Goal: Task Accomplishment & Management: Use online tool/utility

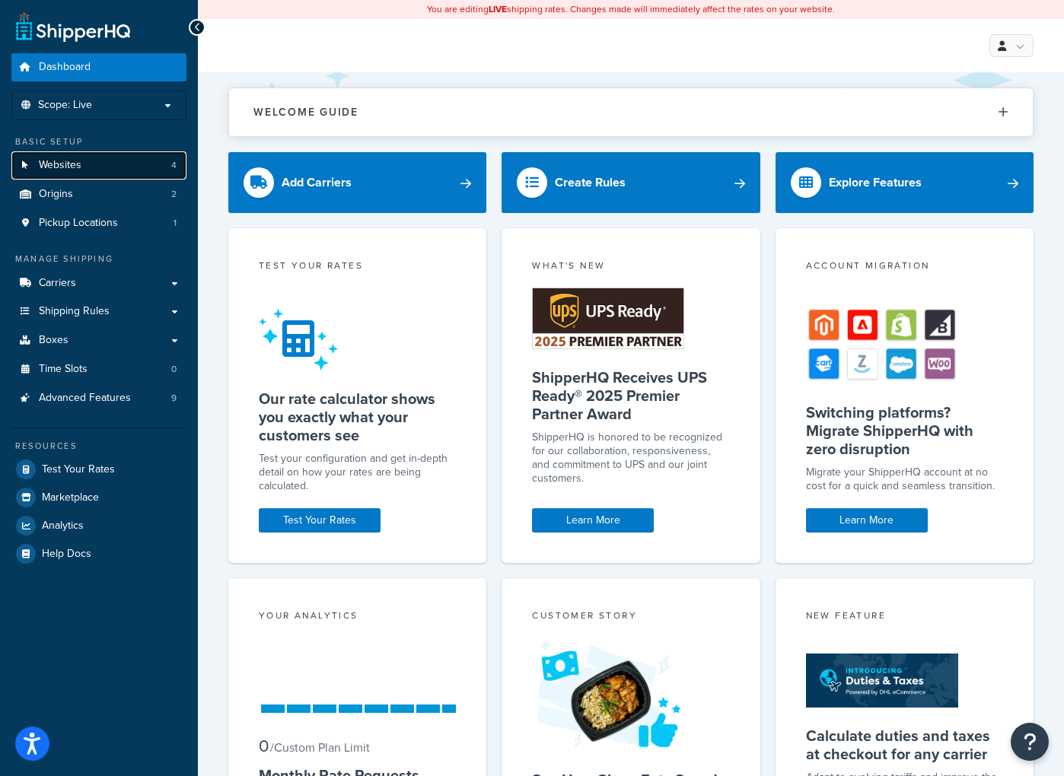
click at [59, 160] on span "Websites" at bounding box center [60, 165] width 43 height 13
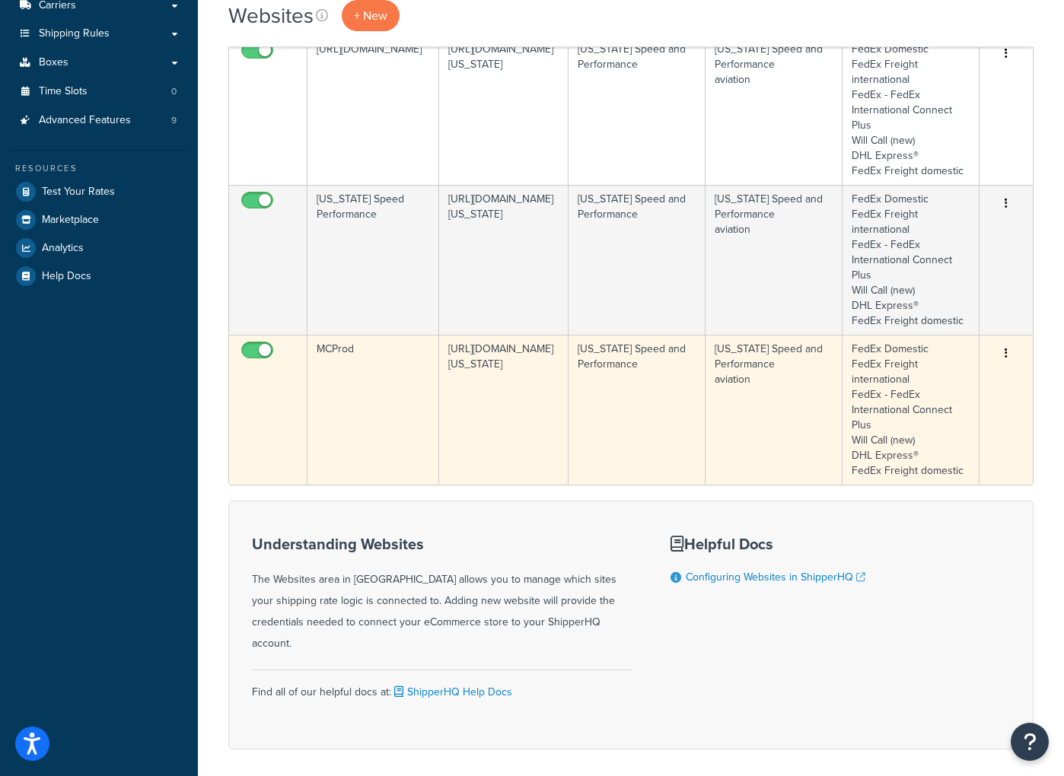
scroll to position [322, 0]
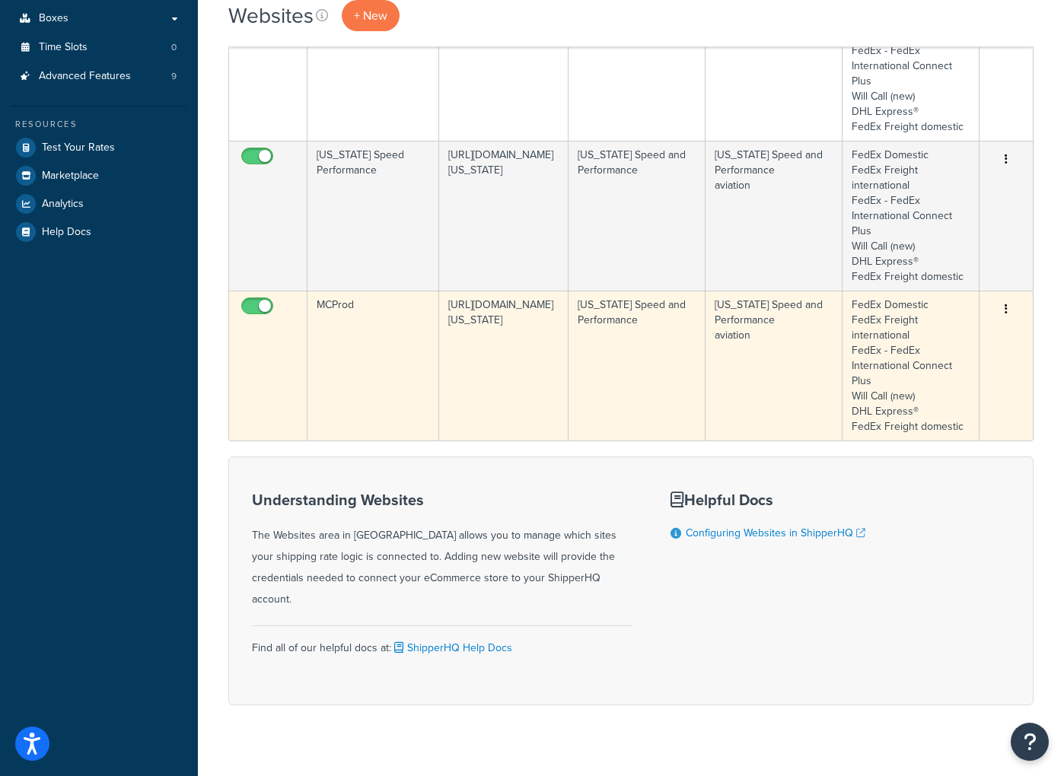
click at [387, 345] on td "MCProd" at bounding box center [373, 366] width 132 height 150
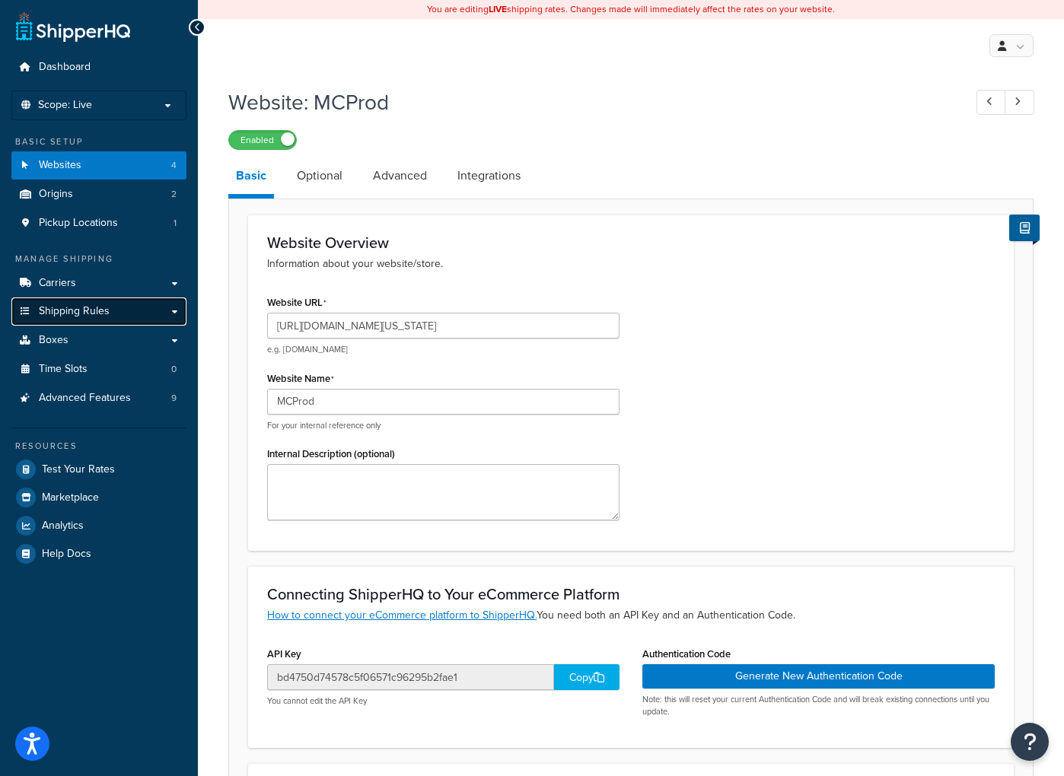
click at [147, 307] on link "Shipping Rules" at bounding box center [98, 312] width 175 height 28
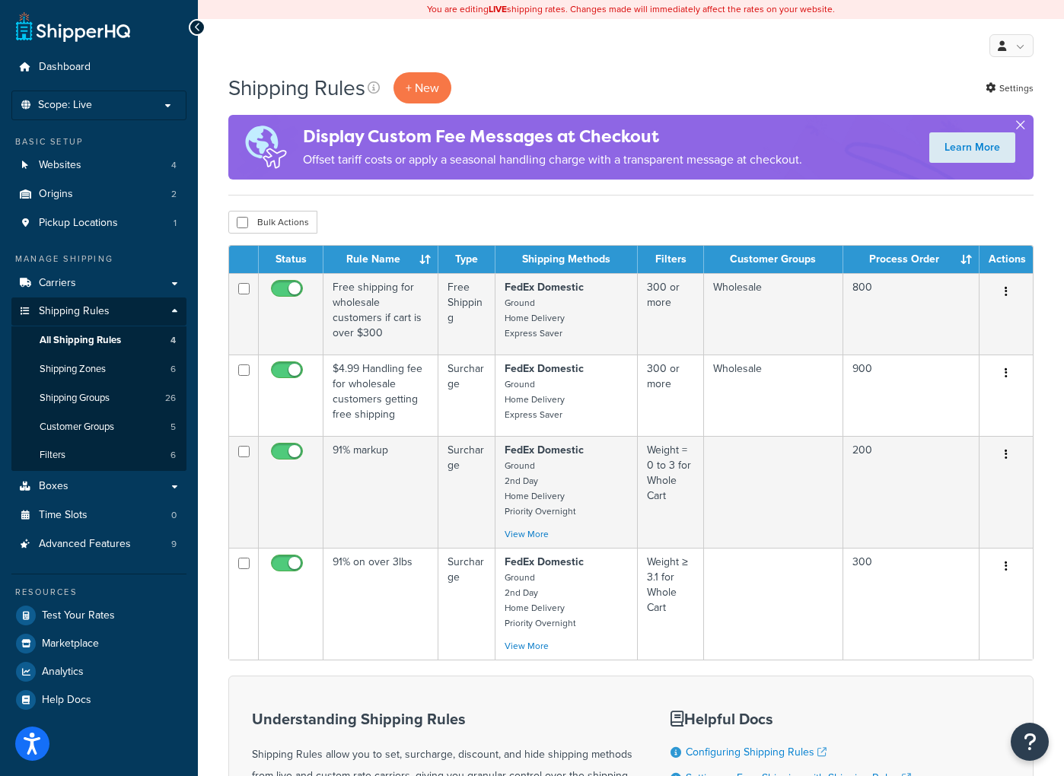
click at [1022, 126] on button "button" at bounding box center [1020, 128] width 4 height 4
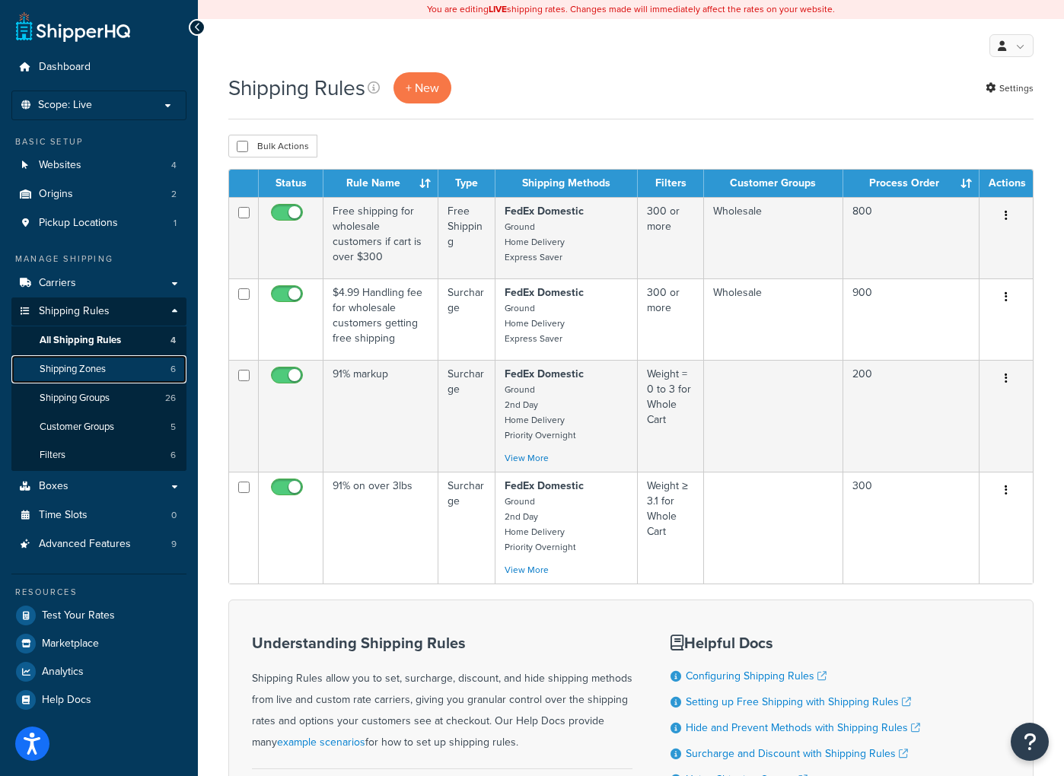
click at [70, 364] on span "Shipping Zones" at bounding box center [73, 369] width 66 height 13
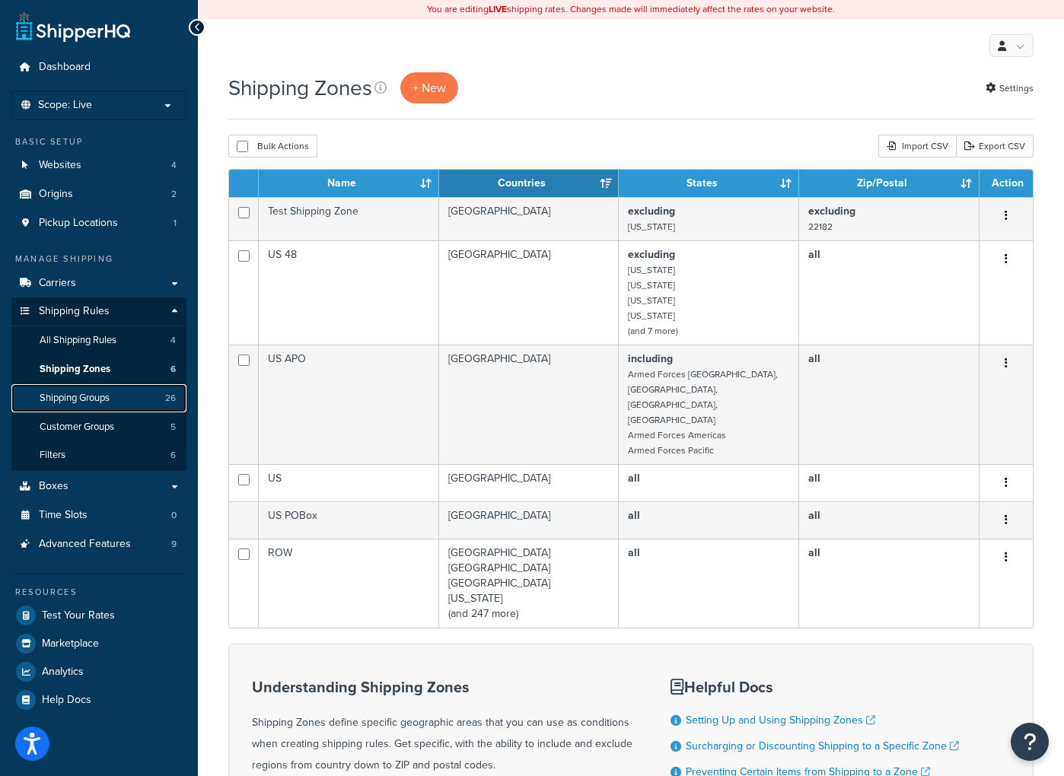
drag, startPoint x: 0, startPoint y: 0, endPoint x: 75, endPoint y: 396, distance: 403.4
click at [75, 396] on span "Shipping Groups" at bounding box center [75, 398] width 70 height 13
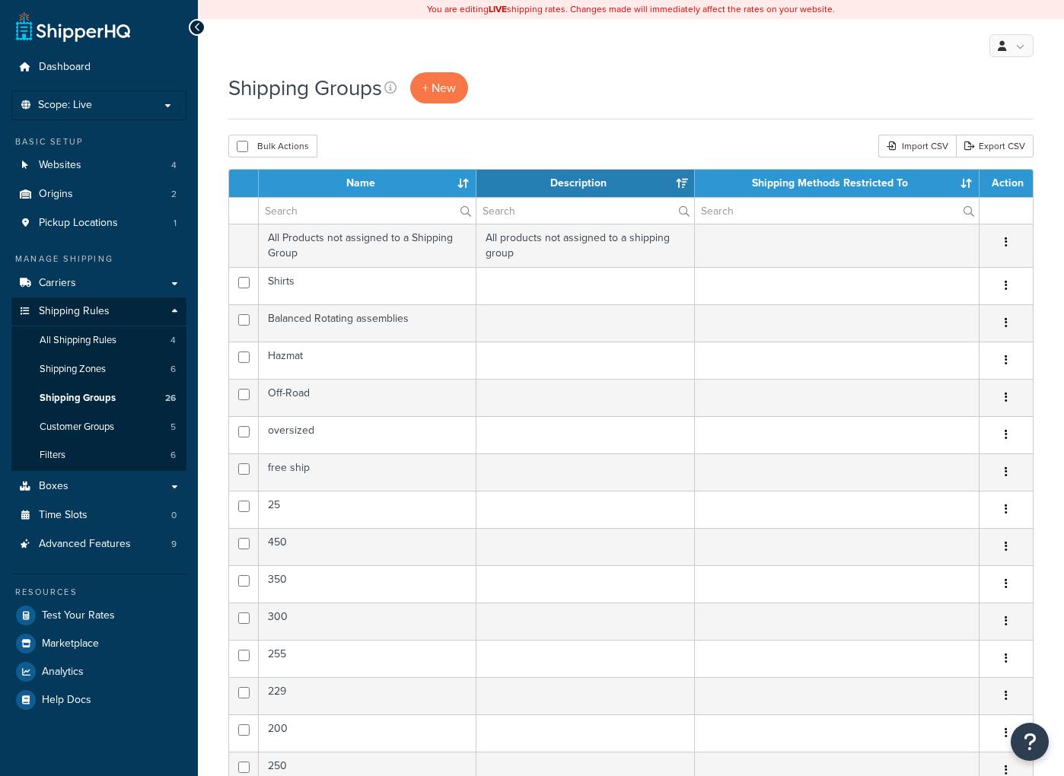
select select "15"
click at [99, 426] on span "Customer Groups" at bounding box center [77, 427] width 75 height 13
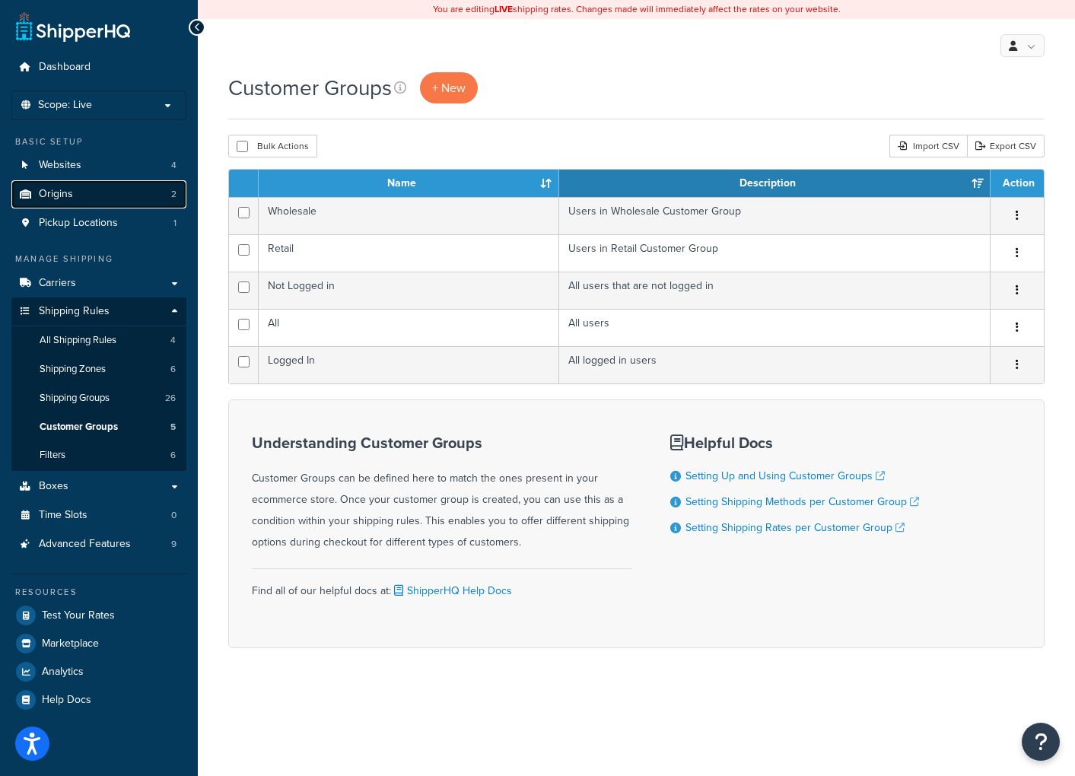
click at [85, 194] on link "Origins 2" at bounding box center [98, 194] width 175 height 28
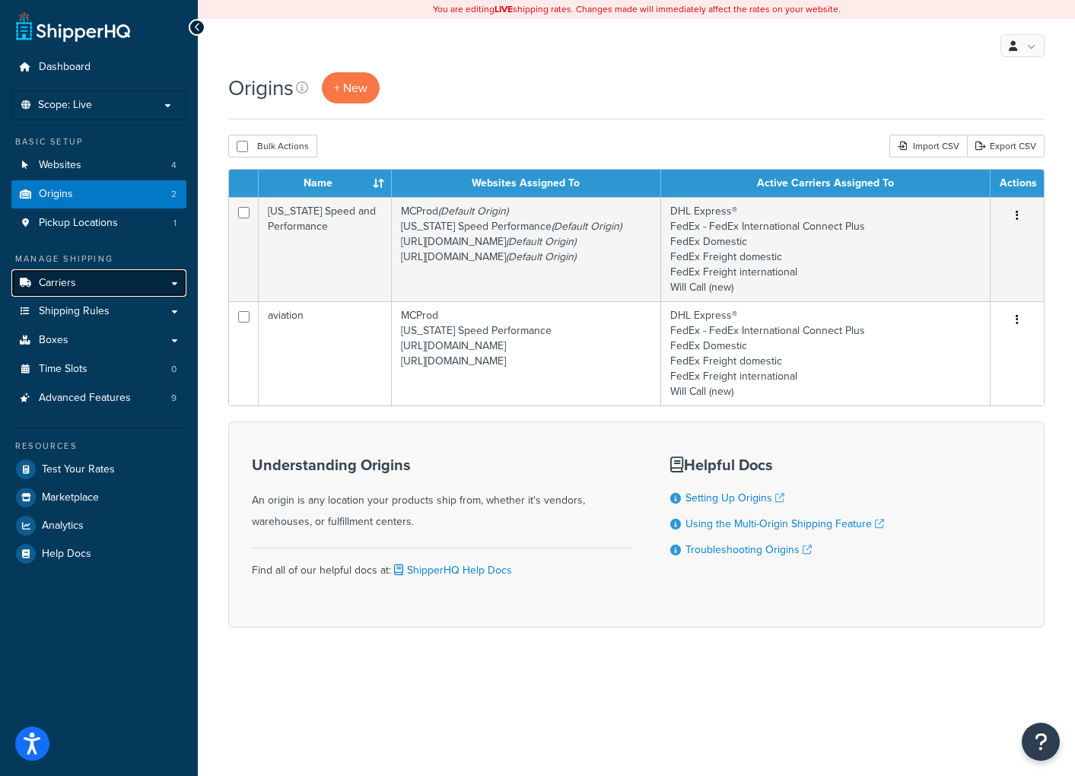
click at [177, 282] on link "Carriers" at bounding box center [98, 283] width 175 height 28
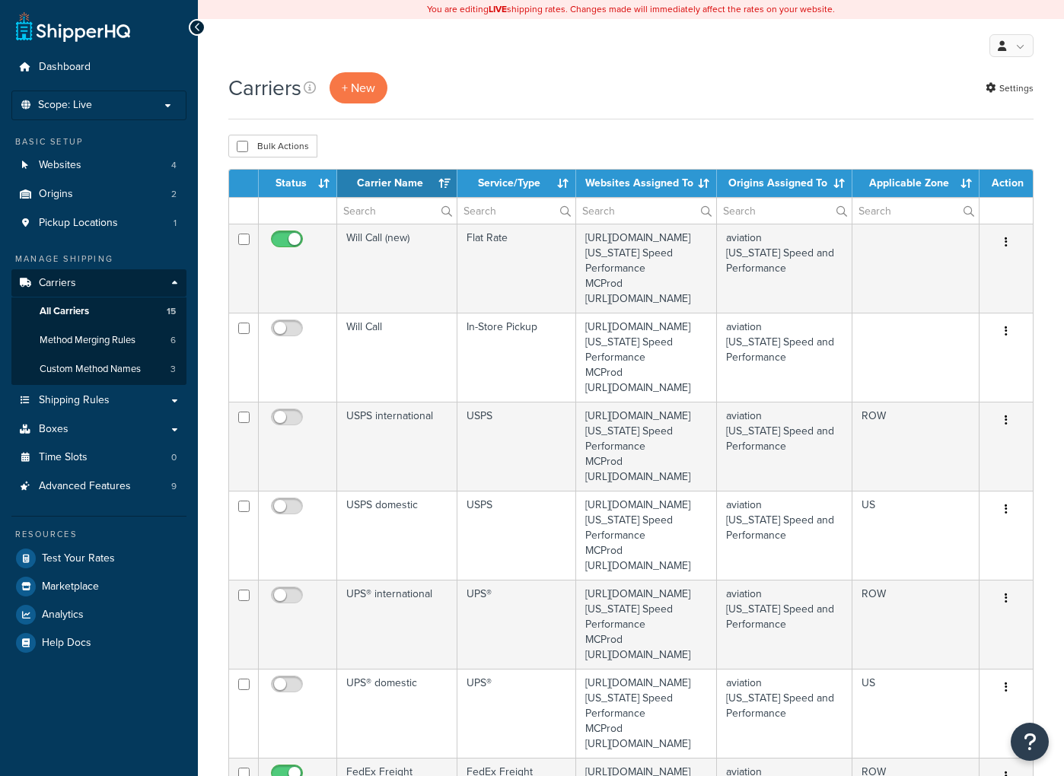
select select "15"
click at [80, 339] on span "Method Merging Rules" at bounding box center [88, 340] width 96 height 13
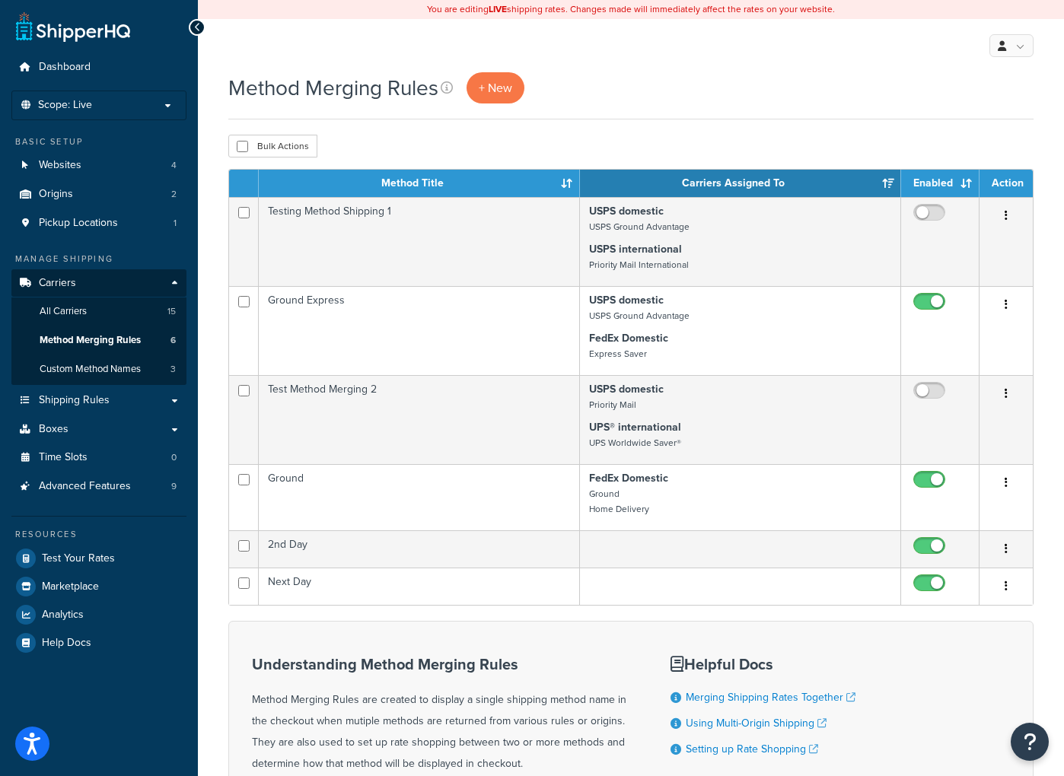
click at [208, 383] on div "Method Merging Rules + New Bulk Actions Duplicate [GEOGRAPHIC_DATA] Contact Us …" at bounding box center [631, 497] width 866 height 851
click at [80, 554] on span "Test Your Rates" at bounding box center [78, 558] width 73 height 13
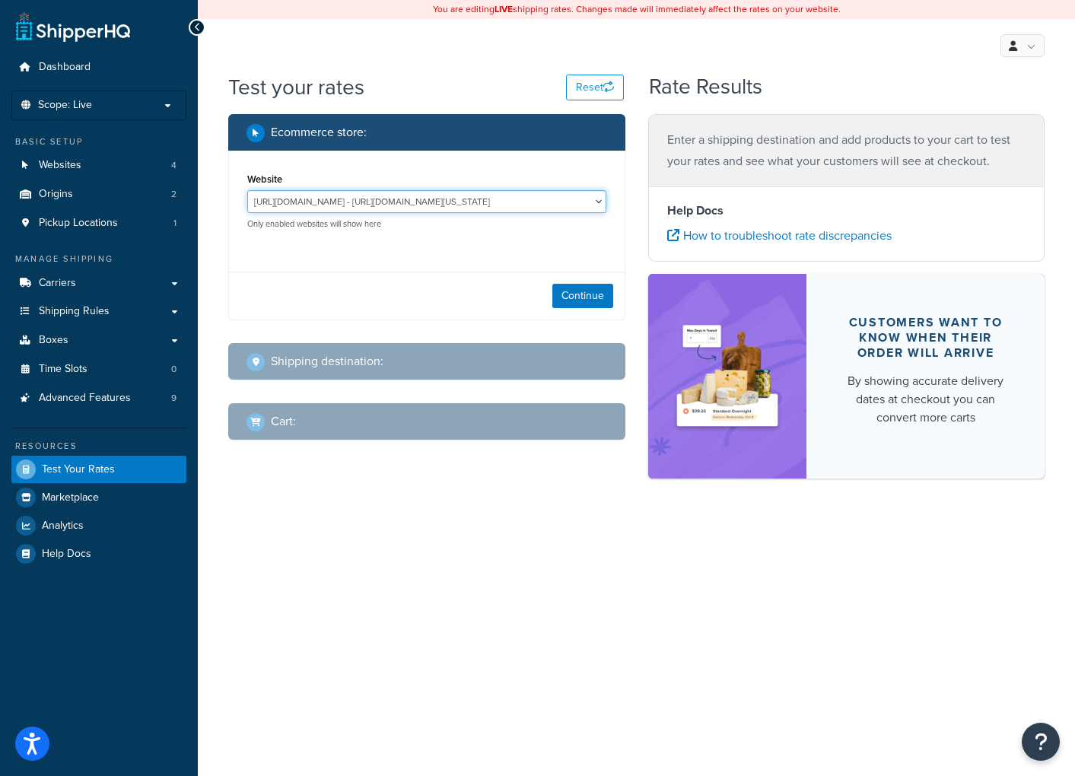
click at [600, 202] on select "[URL][DOMAIN_NAME] - [URL][DOMAIN_NAME][US_STATE] [URL][DOMAIN_NAME] - [URL][DO…" at bounding box center [426, 201] width 359 height 23
select select "bd4750d74578c5f06571c96295b2fae1"
click at [247, 191] on select "[URL][DOMAIN_NAME] - [URL][DOMAIN_NAME][US_STATE] [URL][DOMAIN_NAME] - [URL][DO…" at bounding box center [426, 201] width 359 height 23
click at [592, 294] on button "Continue" at bounding box center [582, 296] width 61 height 24
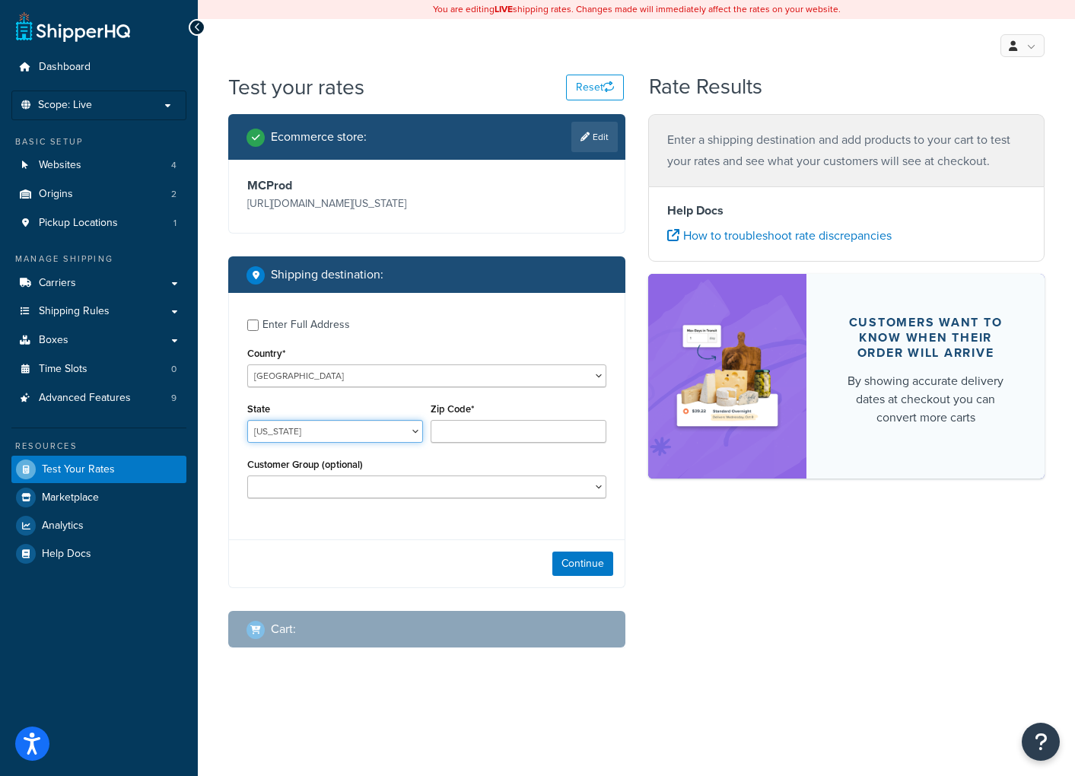
click at [411, 431] on select "[US_STATE] [US_STATE] [US_STATE] [US_STATE] [US_STATE] Armed Forces Americas Ar…" at bounding box center [335, 431] width 176 height 23
select select "NJ"
click at [247, 421] on select "[US_STATE] [US_STATE] [US_STATE] [US_STATE] [US_STATE] Armed Forces Americas Ar…" at bounding box center [335, 431] width 176 height 23
click at [479, 432] on input "Zip Code*" at bounding box center [519, 431] width 176 height 23
type input "07950"
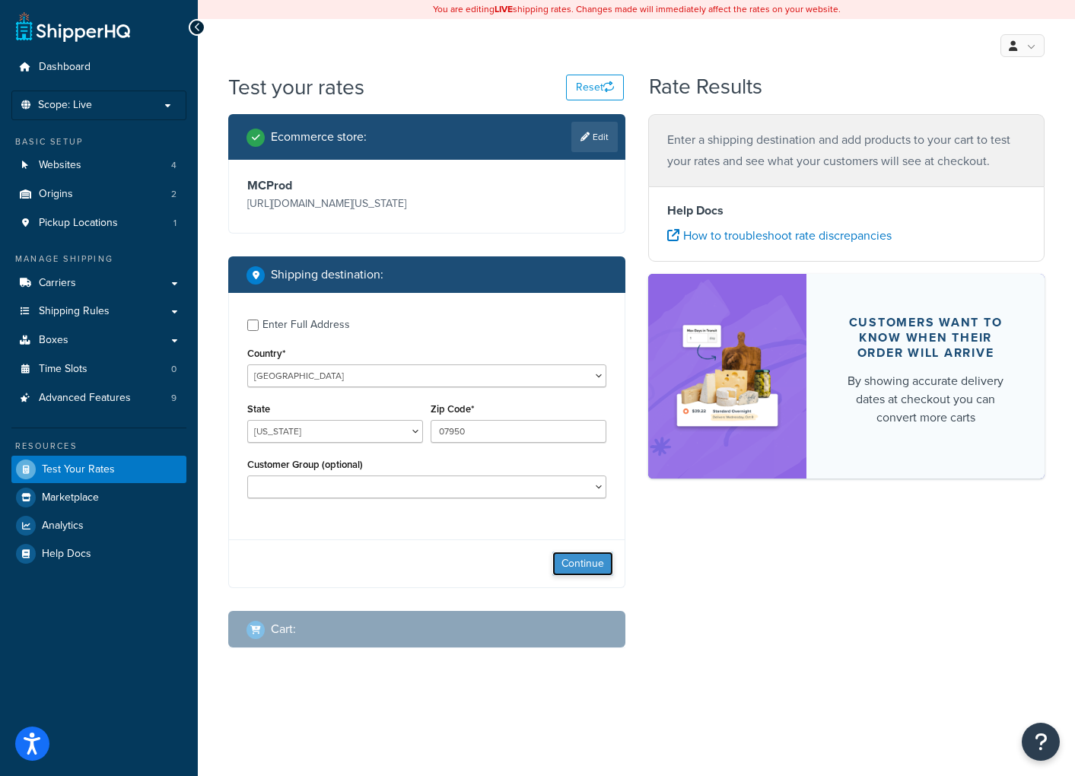
click at [584, 559] on button "Continue" at bounding box center [582, 564] width 61 height 24
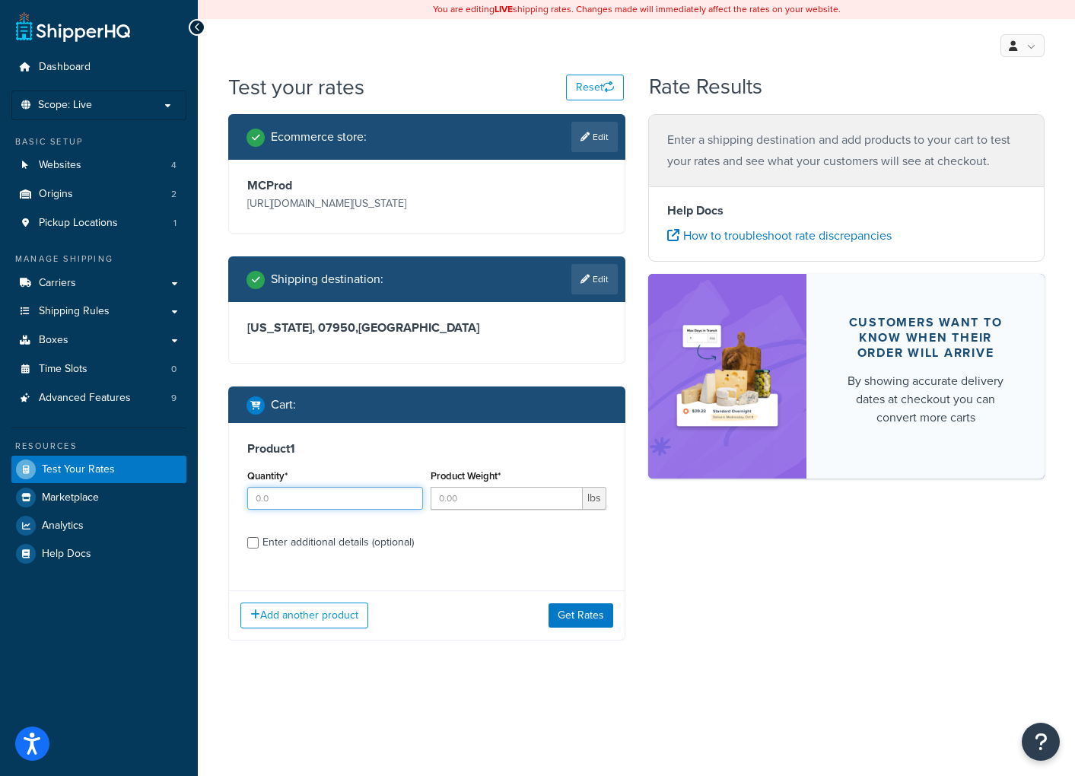
click at [372, 498] on input "Quantity*" at bounding box center [335, 498] width 176 height 23
type input "1"
click at [519, 498] on input "Product Weight*" at bounding box center [507, 498] width 152 height 23
type input "15"
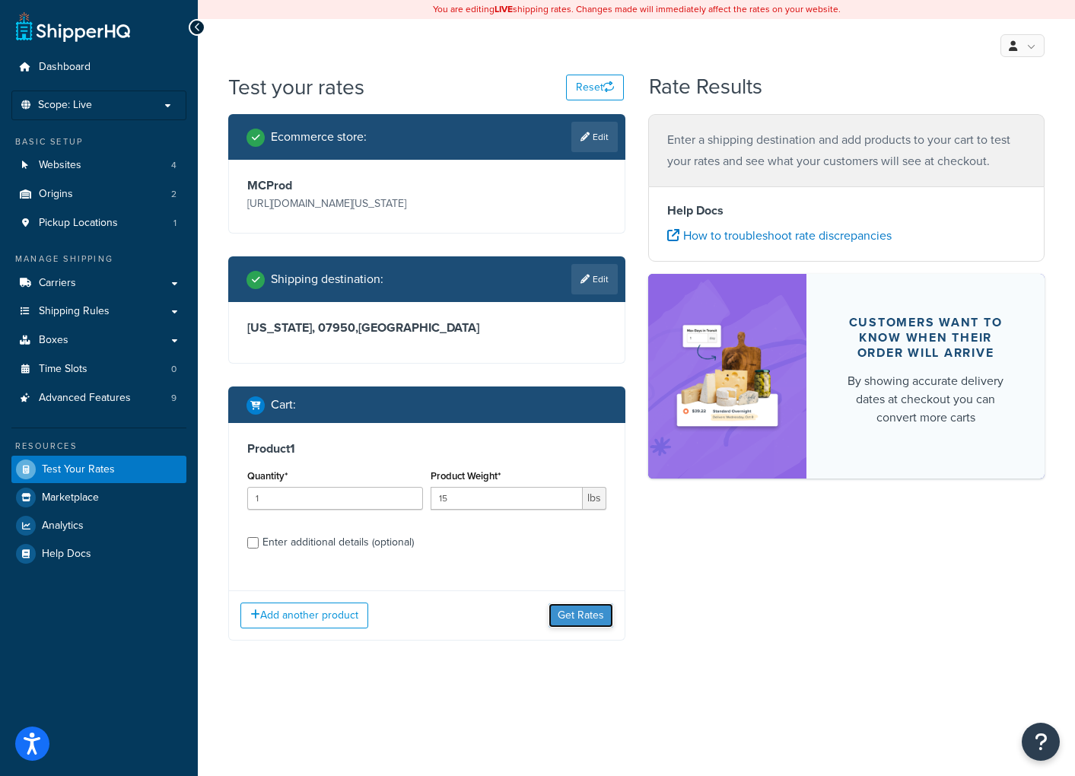
click at [595, 616] on button "Get Rates" at bounding box center [581, 615] width 65 height 24
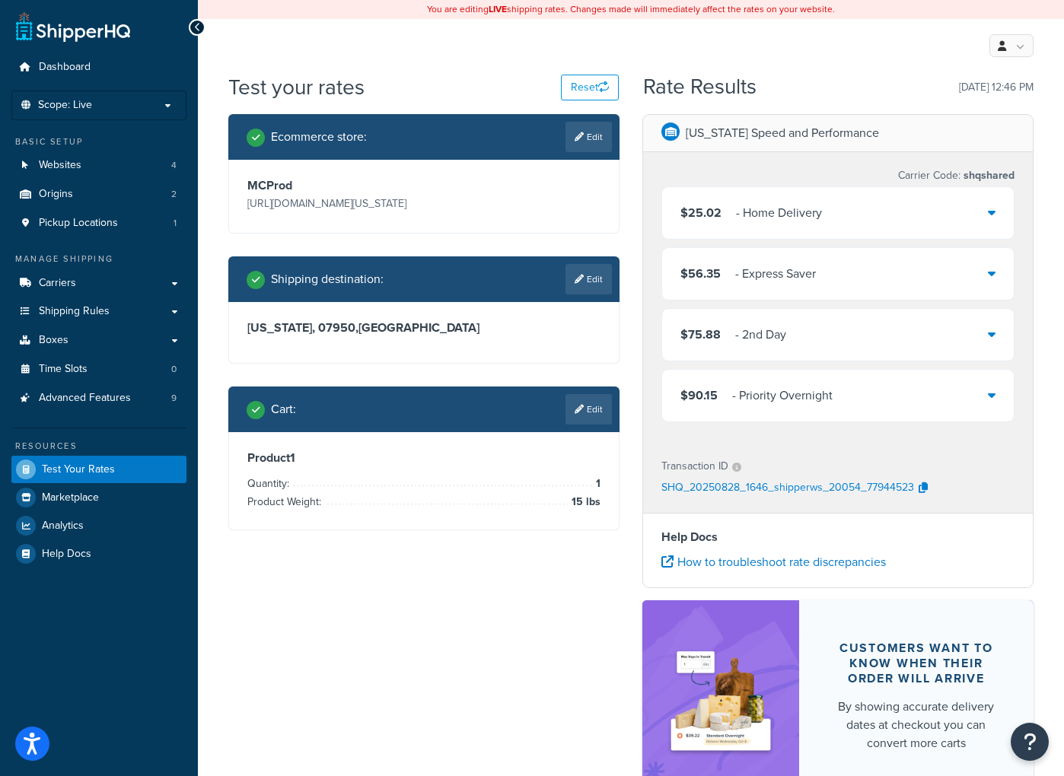
click at [598, 410] on link "Edit" at bounding box center [588, 409] width 46 height 30
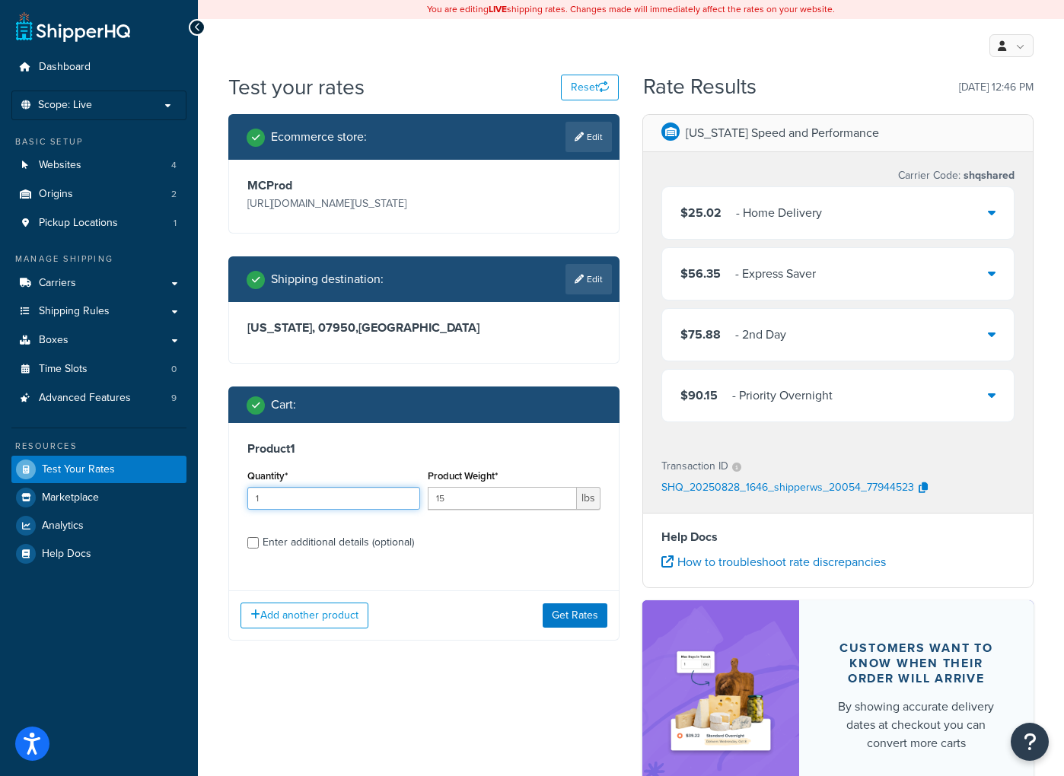
click at [352, 499] on input "1" at bounding box center [333, 498] width 173 height 23
click at [351, 498] on input "1" at bounding box center [333, 498] width 173 height 23
type input "6"
click at [574, 624] on button "Get Rates" at bounding box center [575, 615] width 65 height 24
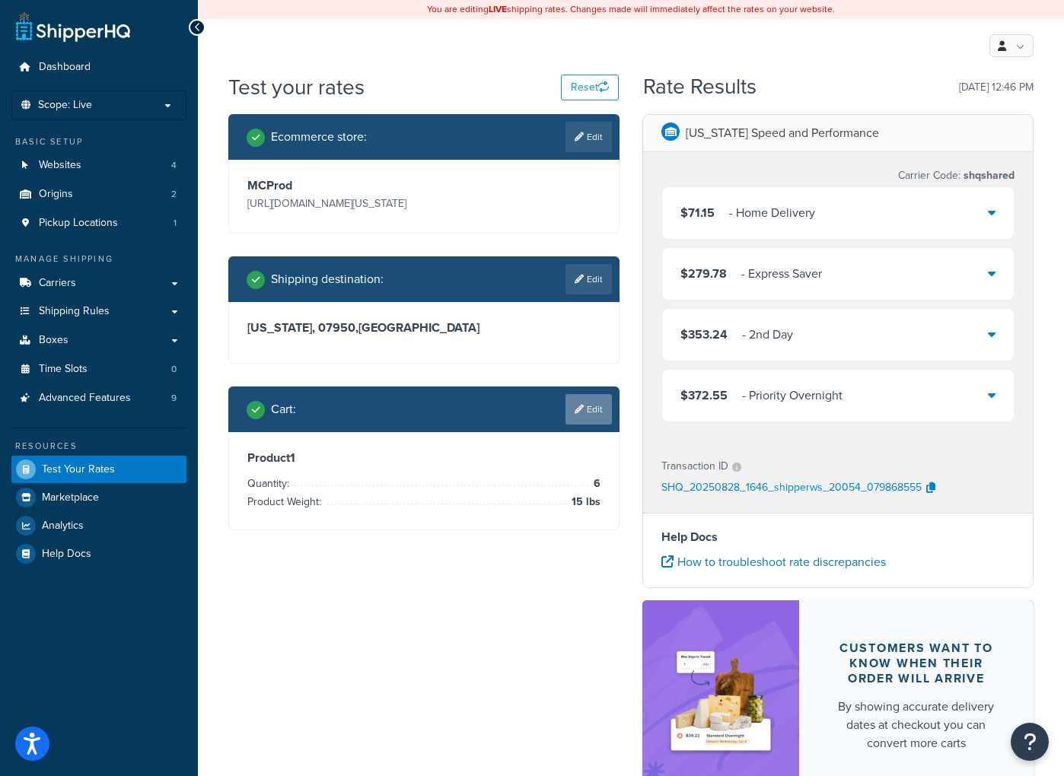
click at [594, 407] on link "Edit" at bounding box center [588, 409] width 46 height 30
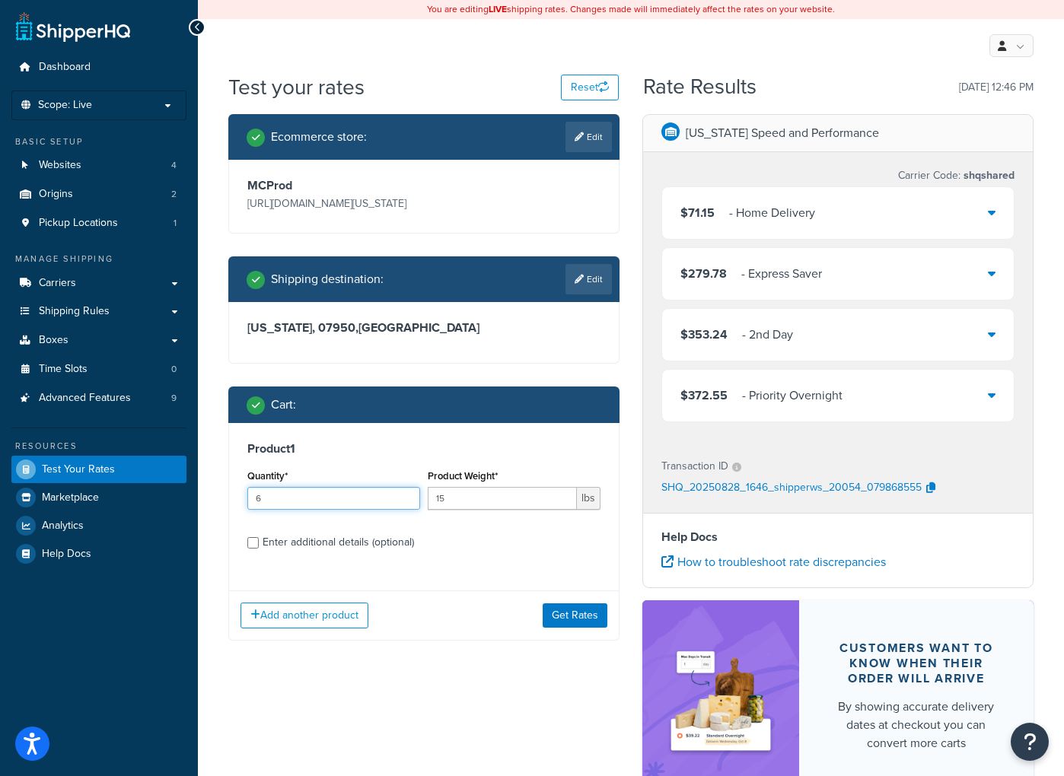
click at [344, 498] on input "6" at bounding box center [333, 498] width 173 height 23
drag, startPoint x: 344, startPoint y: 498, endPoint x: 229, endPoint y: 504, distance: 115.1
click at [229, 504] on div "Product 1 Quantity* 6 Product Weight* 15 lbs Enter additional details (optional)" at bounding box center [424, 501] width 390 height 156
type input "16"
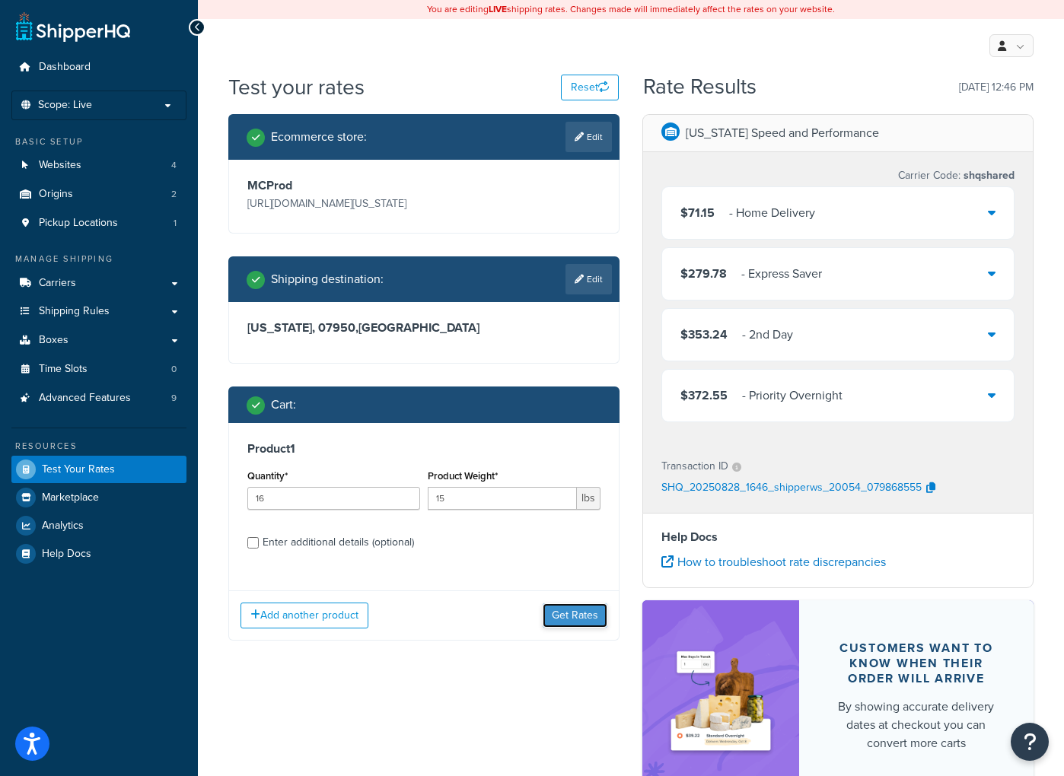
click at [583, 618] on button "Get Rates" at bounding box center [575, 615] width 65 height 24
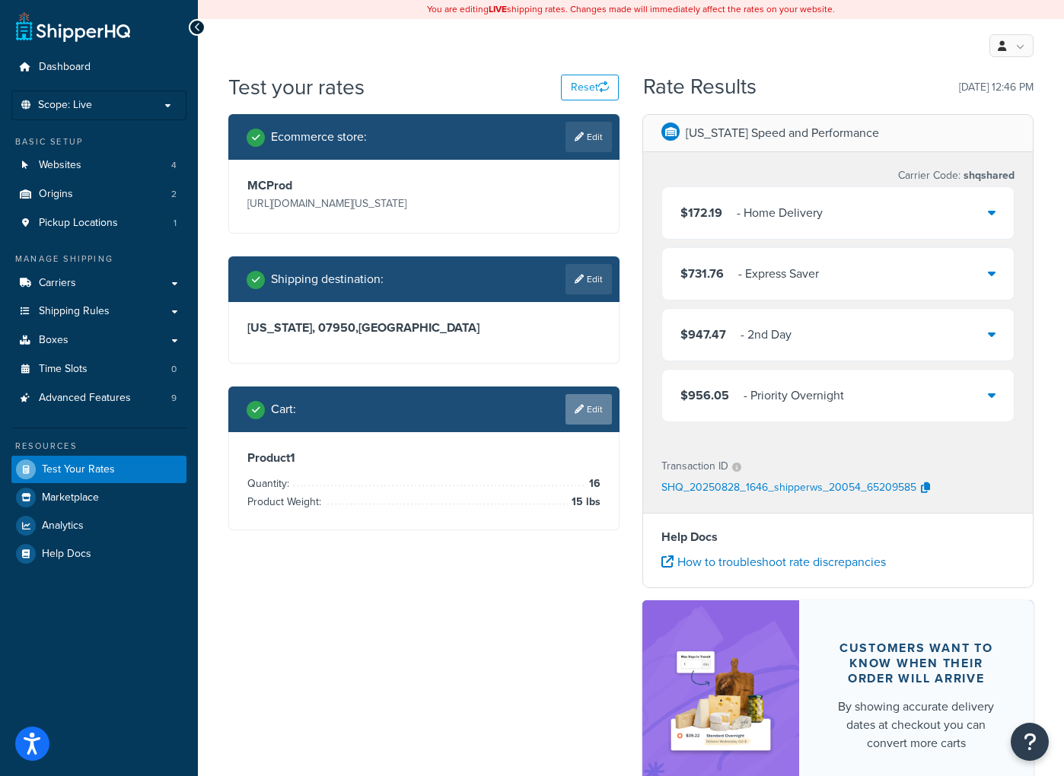
click at [597, 409] on link "Edit" at bounding box center [588, 409] width 46 height 30
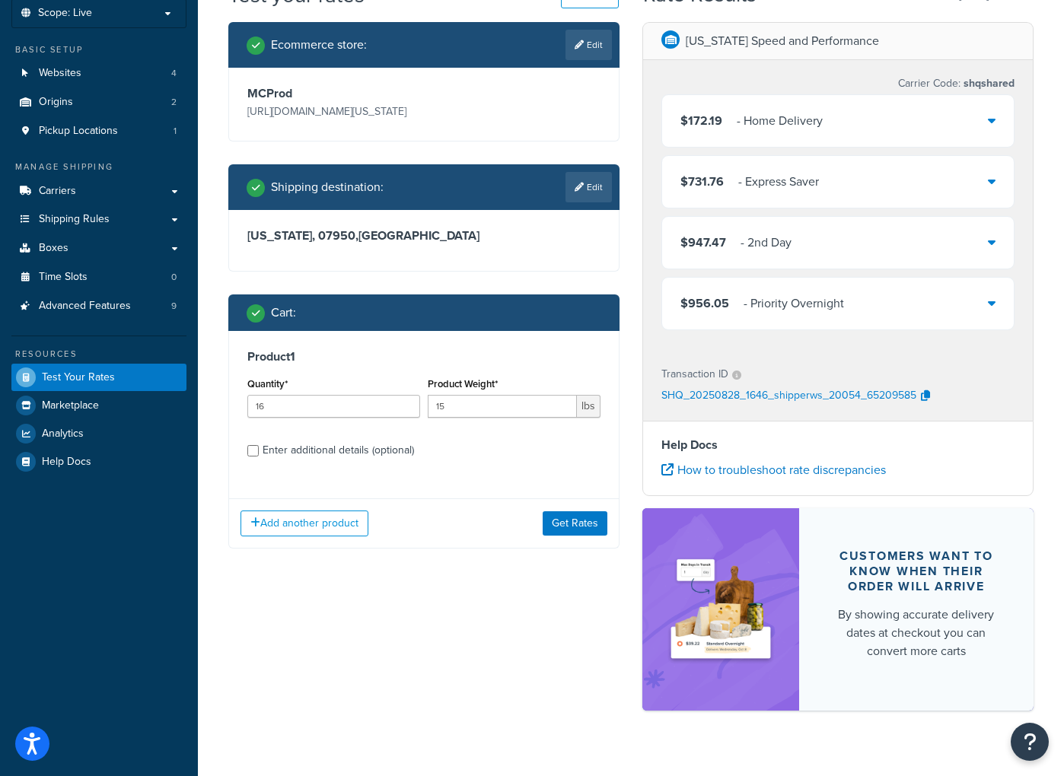
scroll to position [119, 0]
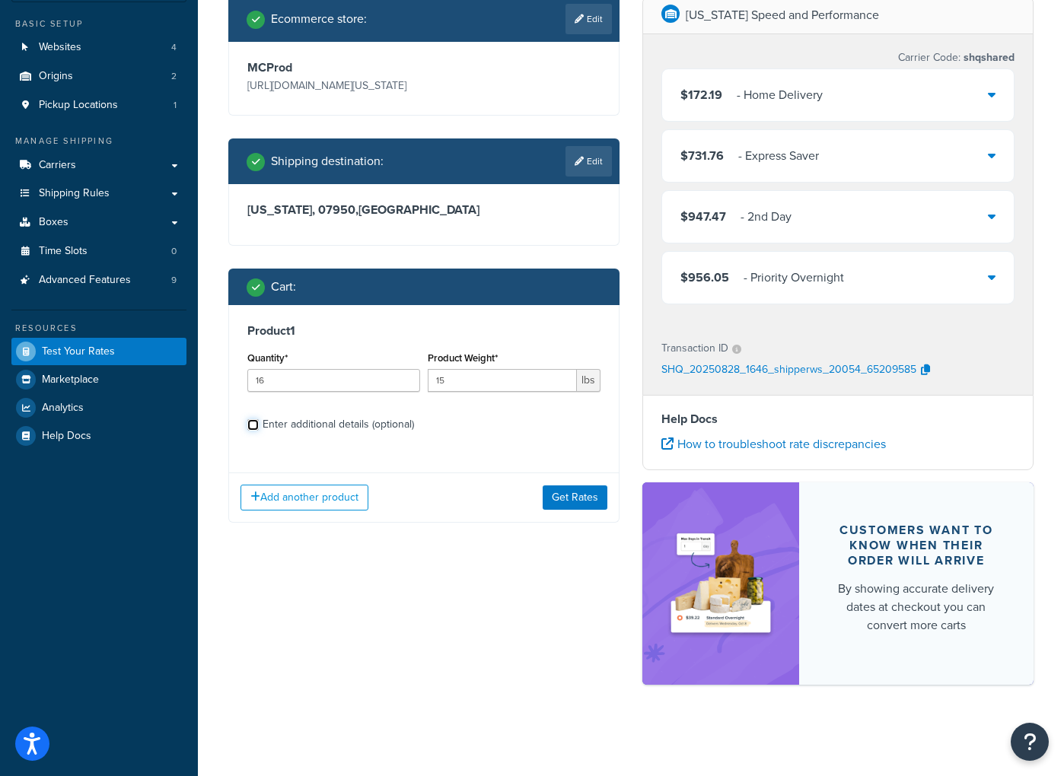
click at [257, 422] on input "Enter additional details (optional)" at bounding box center [252, 424] width 11 height 11
checkbox input "true"
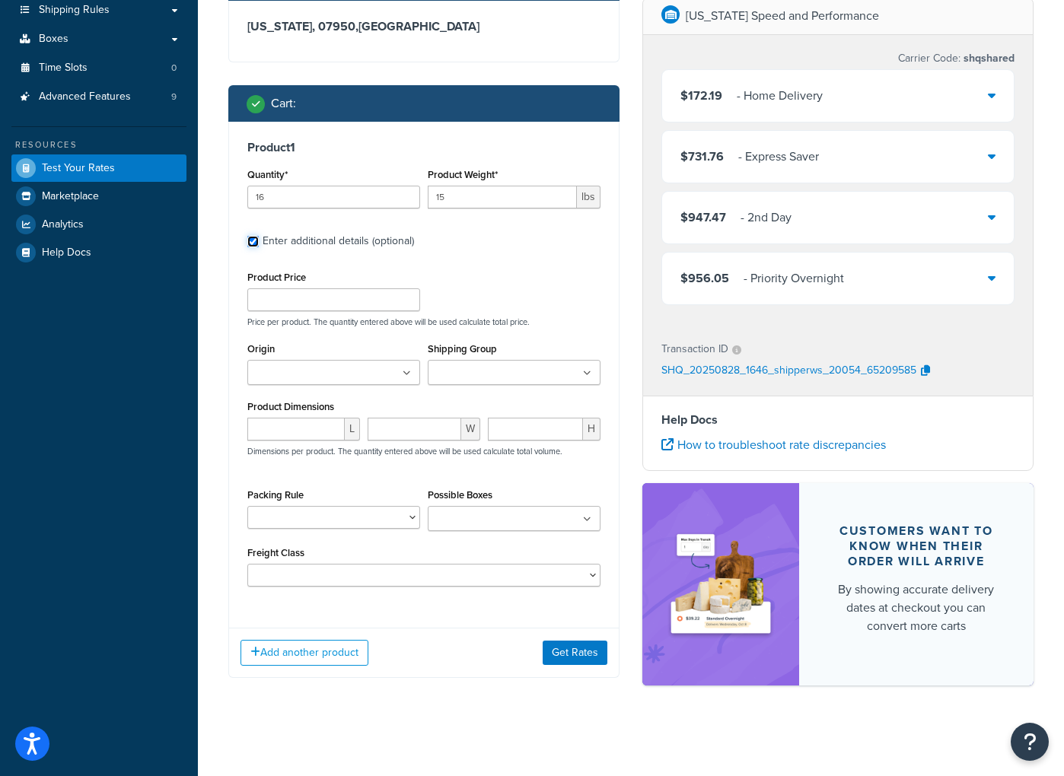
scroll to position [303, 0]
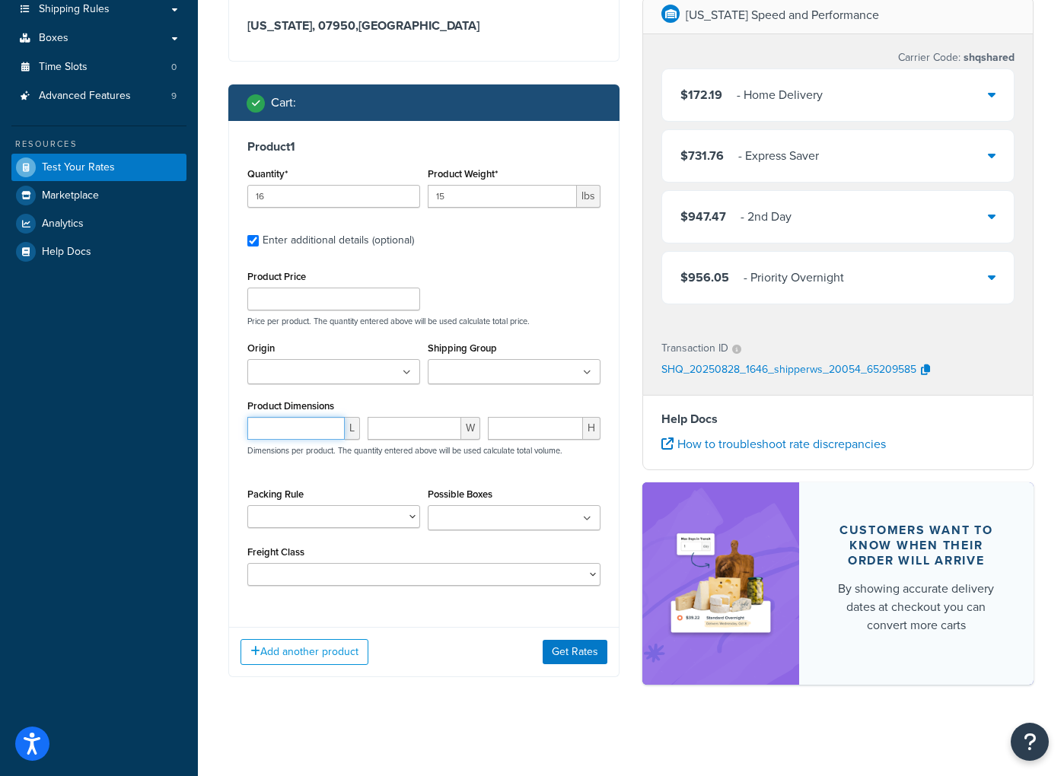
click at [291, 426] on input "number" at bounding box center [295, 428] width 97 height 23
click at [417, 579] on select "50 55 60 65 70 77.5 85 92.5 100 110 125 150 175 200 250 300 400 500" at bounding box center [423, 574] width 353 height 23
click at [380, 520] on select "BRA 2 Box Packing Rule Cylinder Head 2 box Packing Rule Ships Individually" at bounding box center [333, 516] width 173 height 23
click at [489, 667] on div "Add another product Get Rates" at bounding box center [424, 651] width 390 height 49
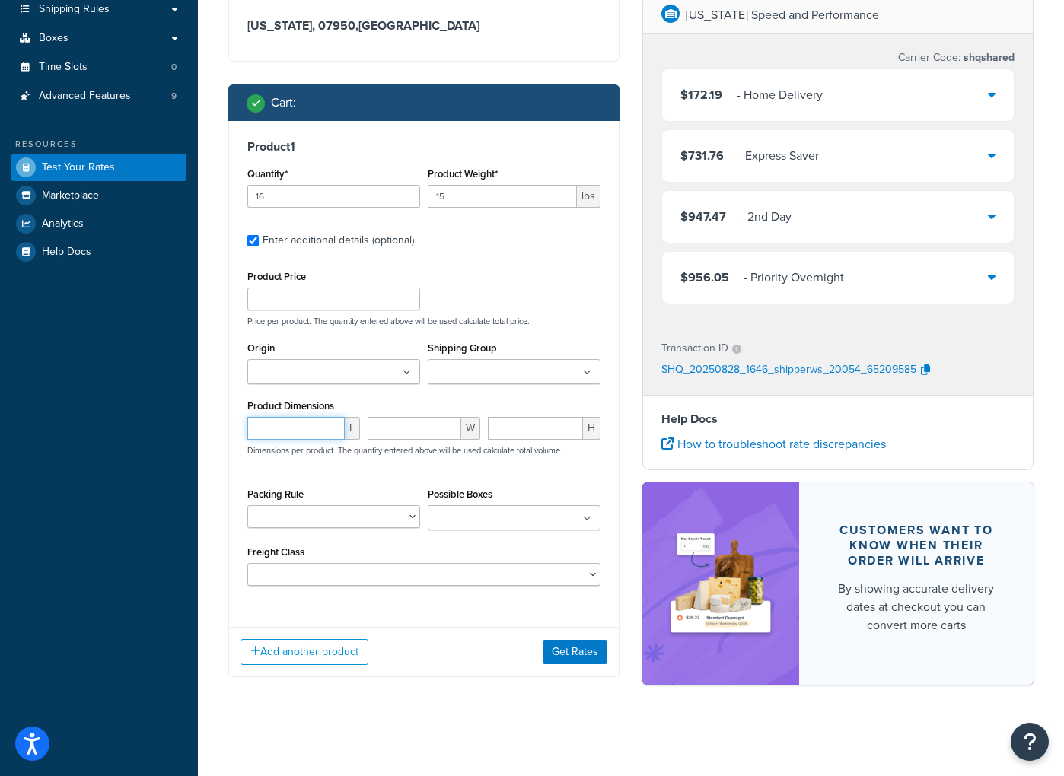
click at [317, 431] on input "number" at bounding box center [295, 428] width 97 height 23
click at [329, 424] on input "1" at bounding box center [295, 428] width 97 height 23
click at [329, 424] on input "2" at bounding box center [295, 428] width 97 height 23
click at [329, 424] on input "3" at bounding box center [295, 428] width 97 height 23
click at [329, 424] on input "4" at bounding box center [295, 428] width 97 height 23
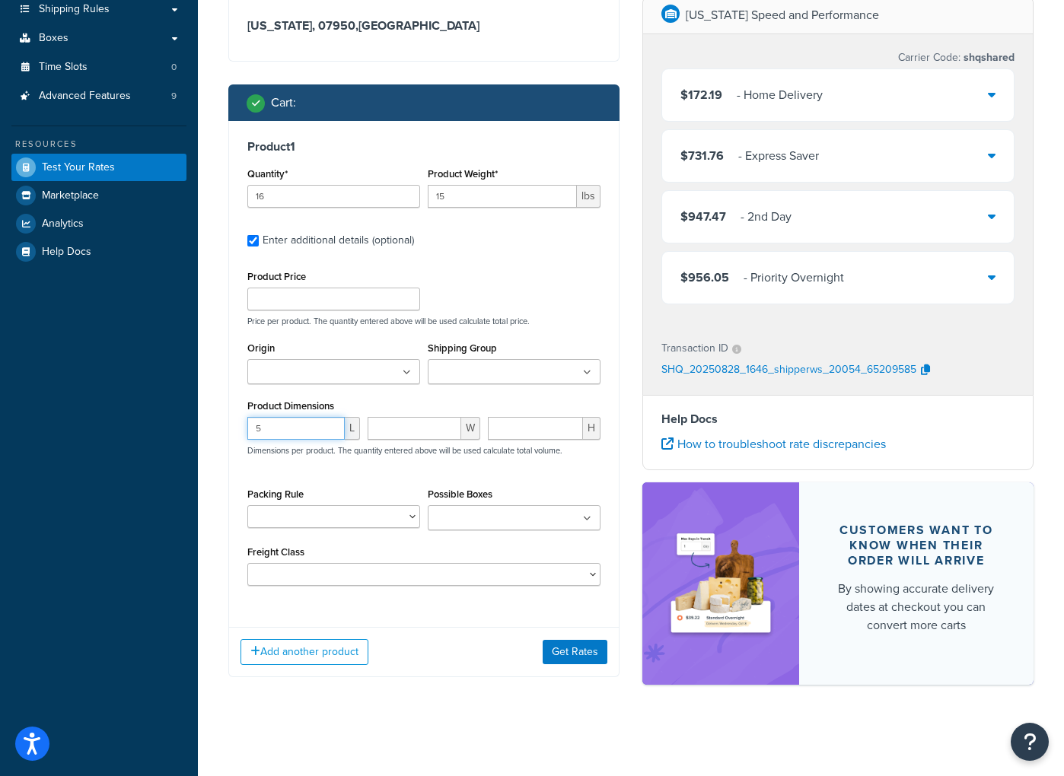
click at [329, 424] on input "5" at bounding box center [295, 428] width 97 height 23
click at [329, 424] on input "6" at bounding box center [295, 428] width 97 height 23
click at [329, 424] on input "7" at bounding box center [295, 428] width 97 height 23
type input "8"
click at [329, 424] on input "8" at bounding box center [295, 428] width 97 height 23
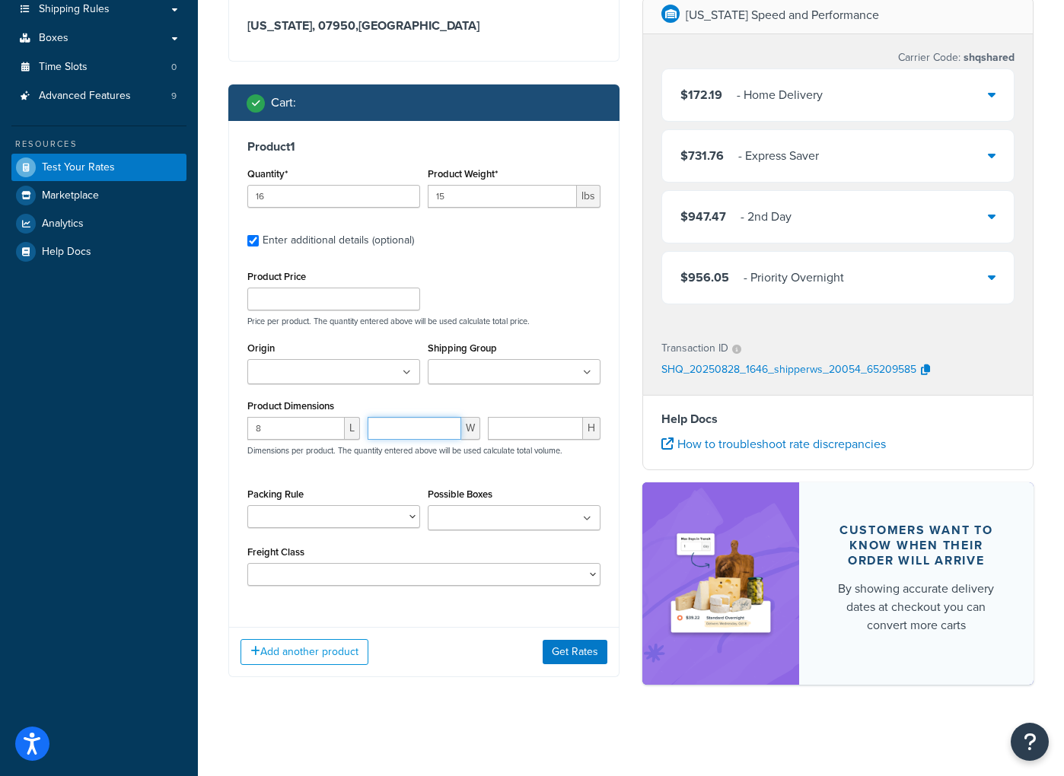
click at [429, 428] on input "number" at bounding box center [415, 428] width 94 height 23
click at [446, 425] on input "1" at bounding box center [415, 428] width 94 height 23
click at [446, 425] on input "2" at bounding box center [415, 428] width 94 height 23
click at [446, 425] on input "3" at bounding box center [415, 428] width 94 height 23
click at [446, 425] on input "4" at bounding box center [415, 428] width 94 height 23
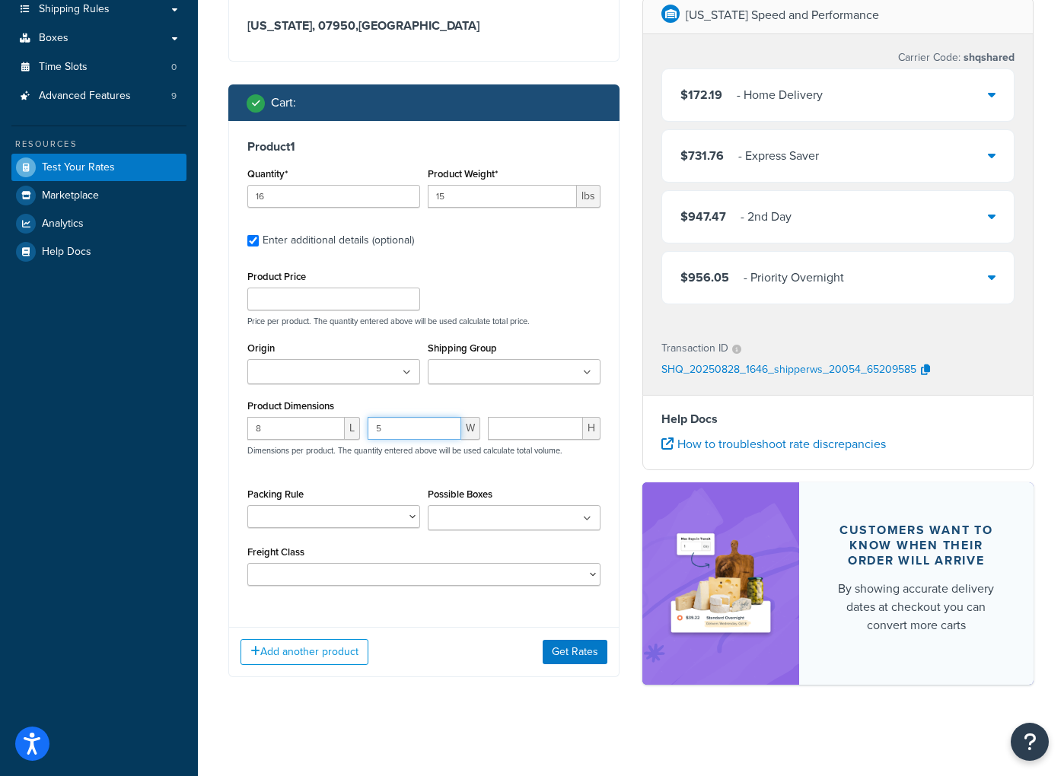
click at [446, 425] on input "5" at bounding box center [415, 428] width 94 height 23
type input "6"
click at [446, 425] on input "6" at bounding box center [415, 428] width 94 height 23
click at [571, 424] on input "1" at bounding box center [535, 428] width 95 height 23
click at [571, 424] on input "2" at bounding box center [535, 428] width 95 height 23
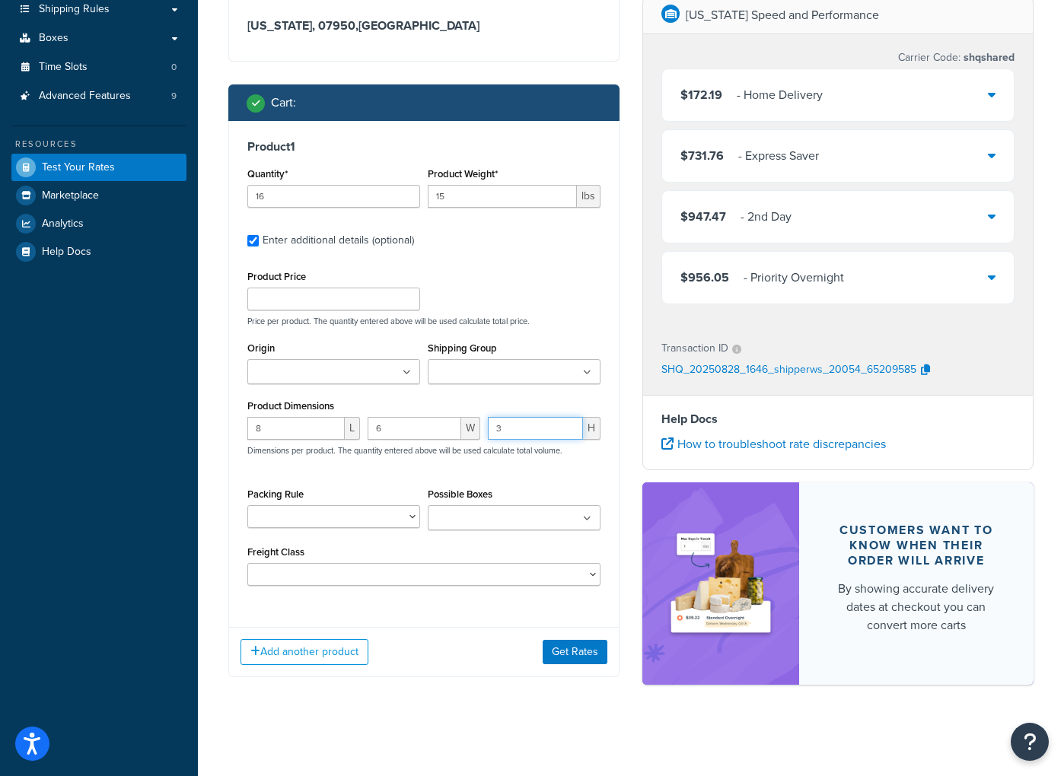
click at [569, 424] on input "3" at bounding box center [535, 428] width 95 height 23
type input "4"
click at [569, 424] on input "4" at bounding box center [535, 428] width 95 height 23
click at [466, 686] on div "Ecommerce store : Edit MCProd [URL][DOMAIN_NAME][US_STATE] Shipping destination…" at bounding box center [424, 256] width 414 height 888
click at [590, 645] on button "Get Rates" at bounding box center [575, 652] width 65 height 24
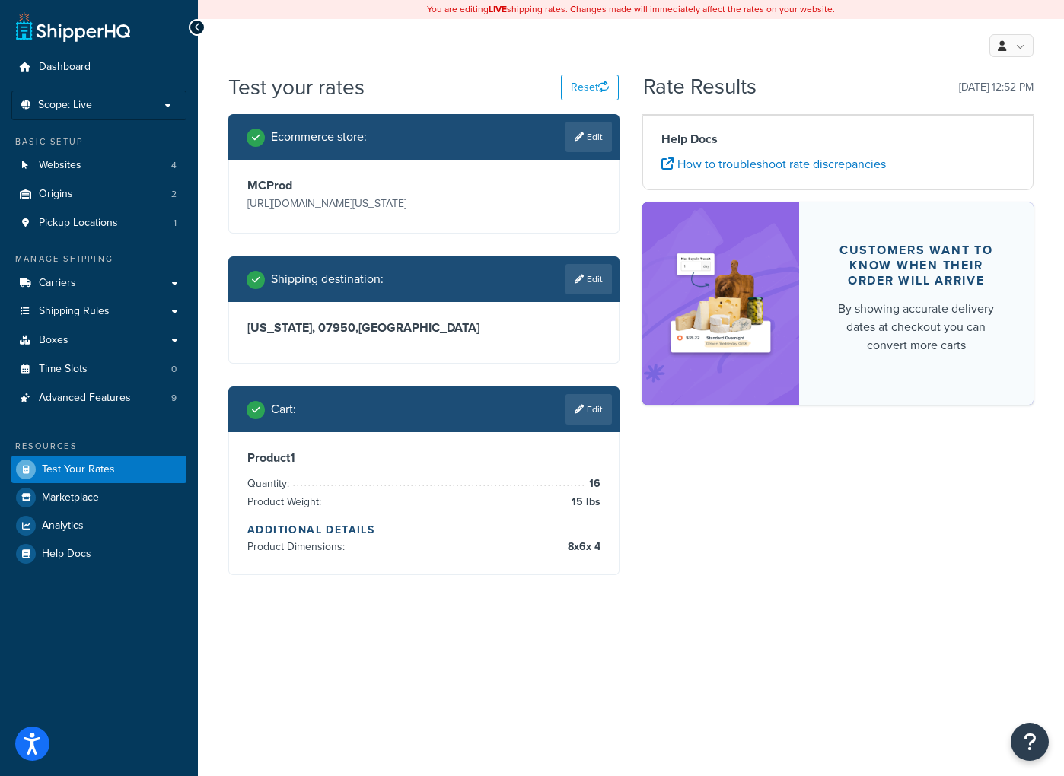
scroll to position [0, 0]
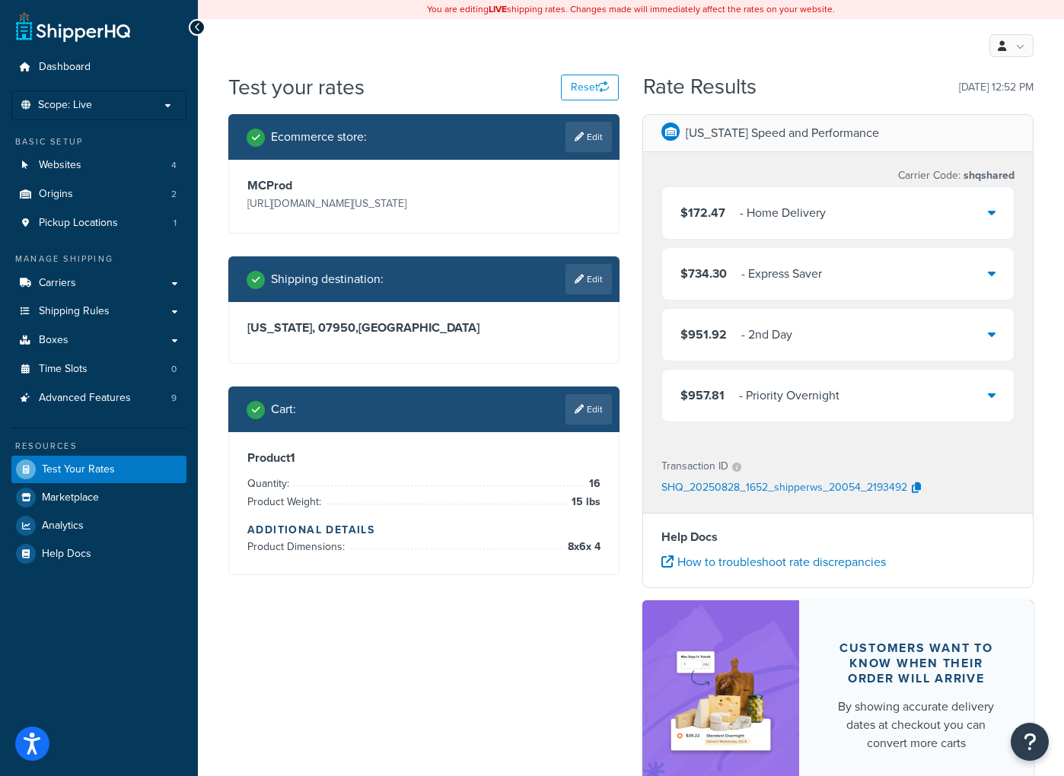
drag, startPoint x: 529, startPoint y: 635, endPoint x: 428, endPoint y: 646, distance: 101.1
click at [428, 646] on div "Ecommerce store : Edit MCProd [URL][DOMAIN_NAME][US_STATE] Shipping destination…" at bounding box center [631, 466] width 828 height 704
click at [451, 47] on div "My Profile Billing Global Settings Contact Us Logout" at bounding box center [631, 45] width 866 height 53
